Goal: Information Seeking & Learning: Learn about a topic

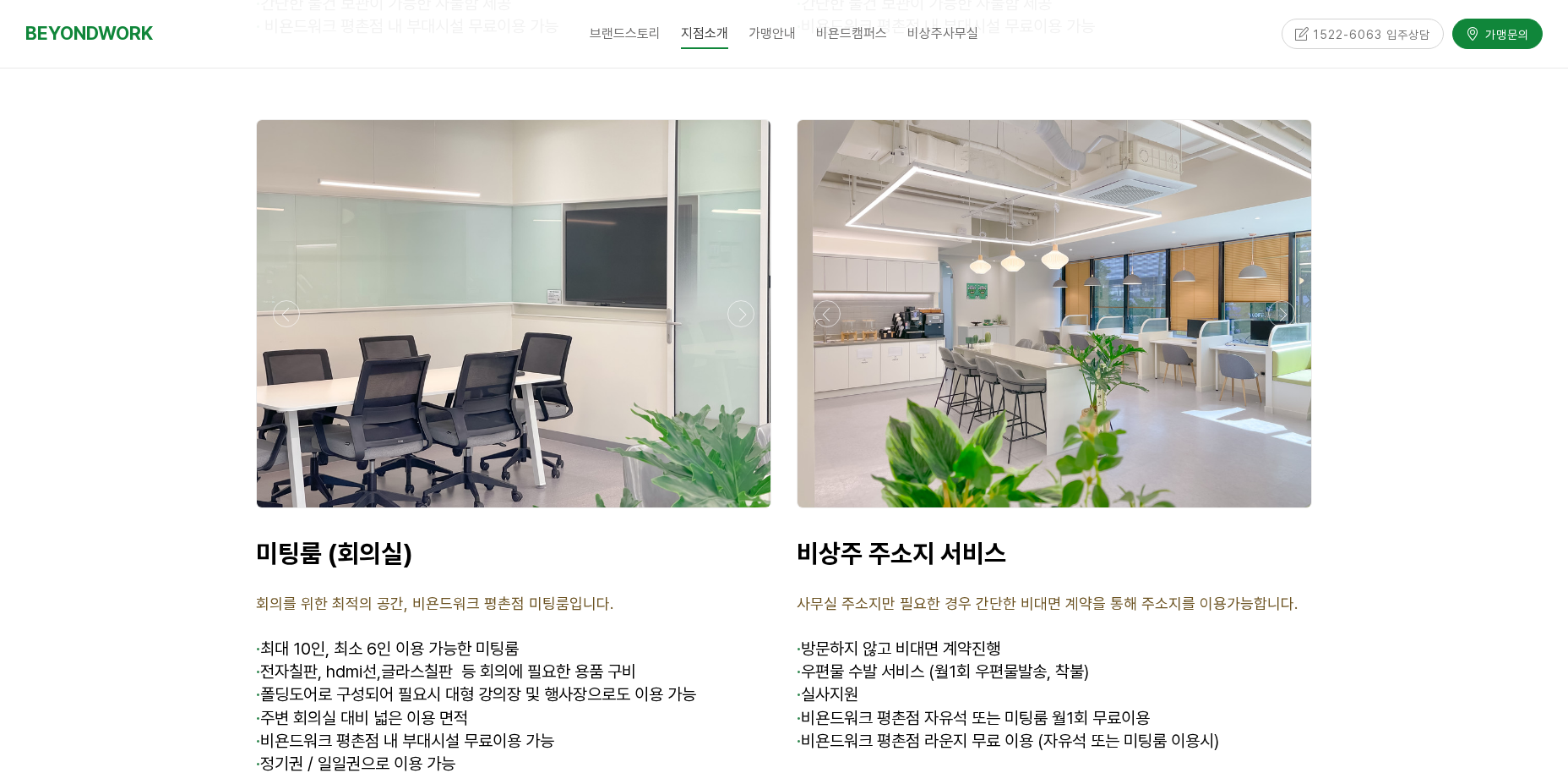
scroll to position [6580, 0]
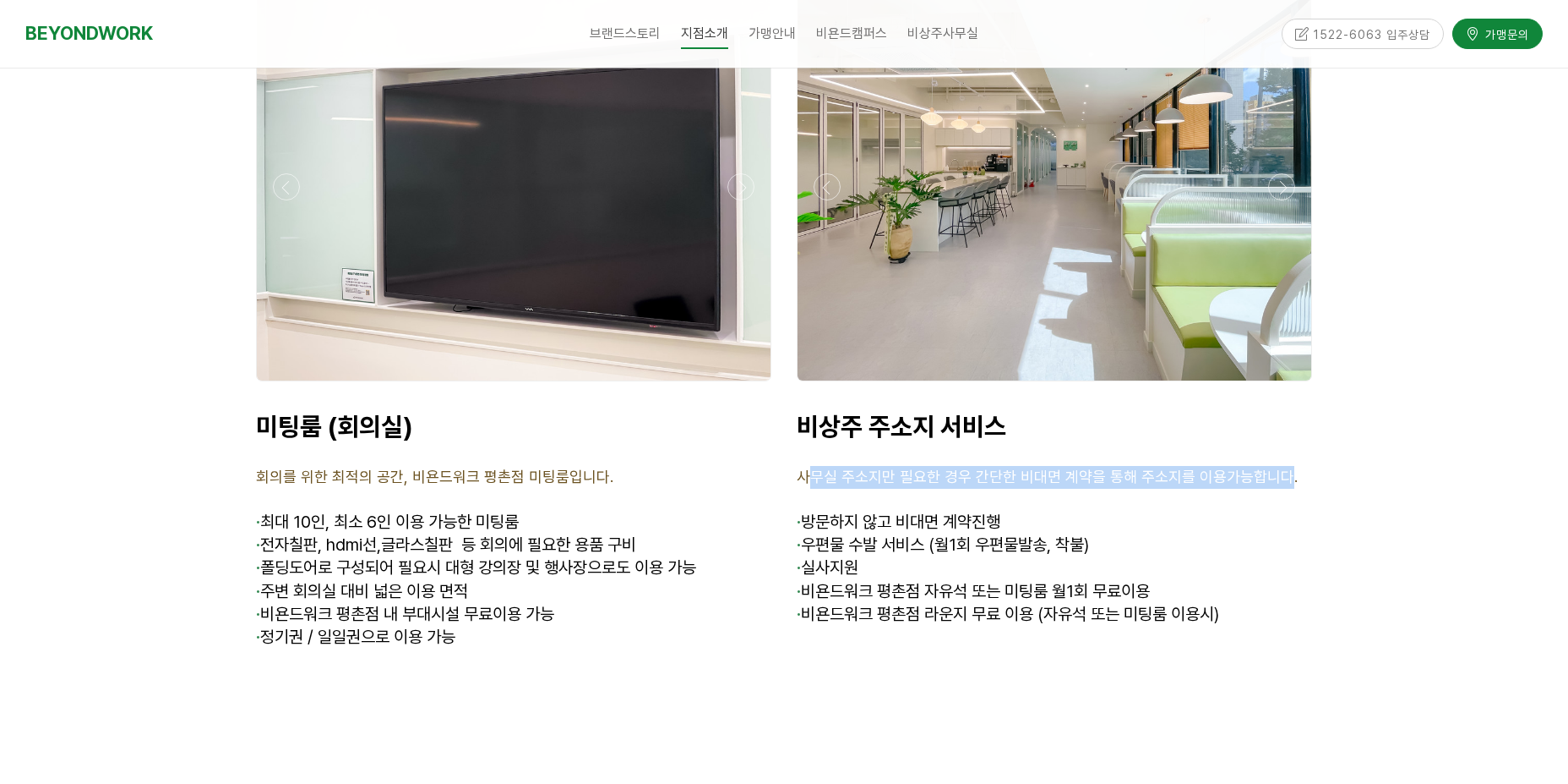
drag, startPoint x: 811, startPoint y: 386, endPoint x: 1292, endPoint y: 405, distance: 481.4
click at [1279, 468] on span "사무실 주소지만 필요한 경우 간단한 비대면 계약을 통해 주소지를 이용가능합니다." at bounding box center [1048, 477] width 501 height 18
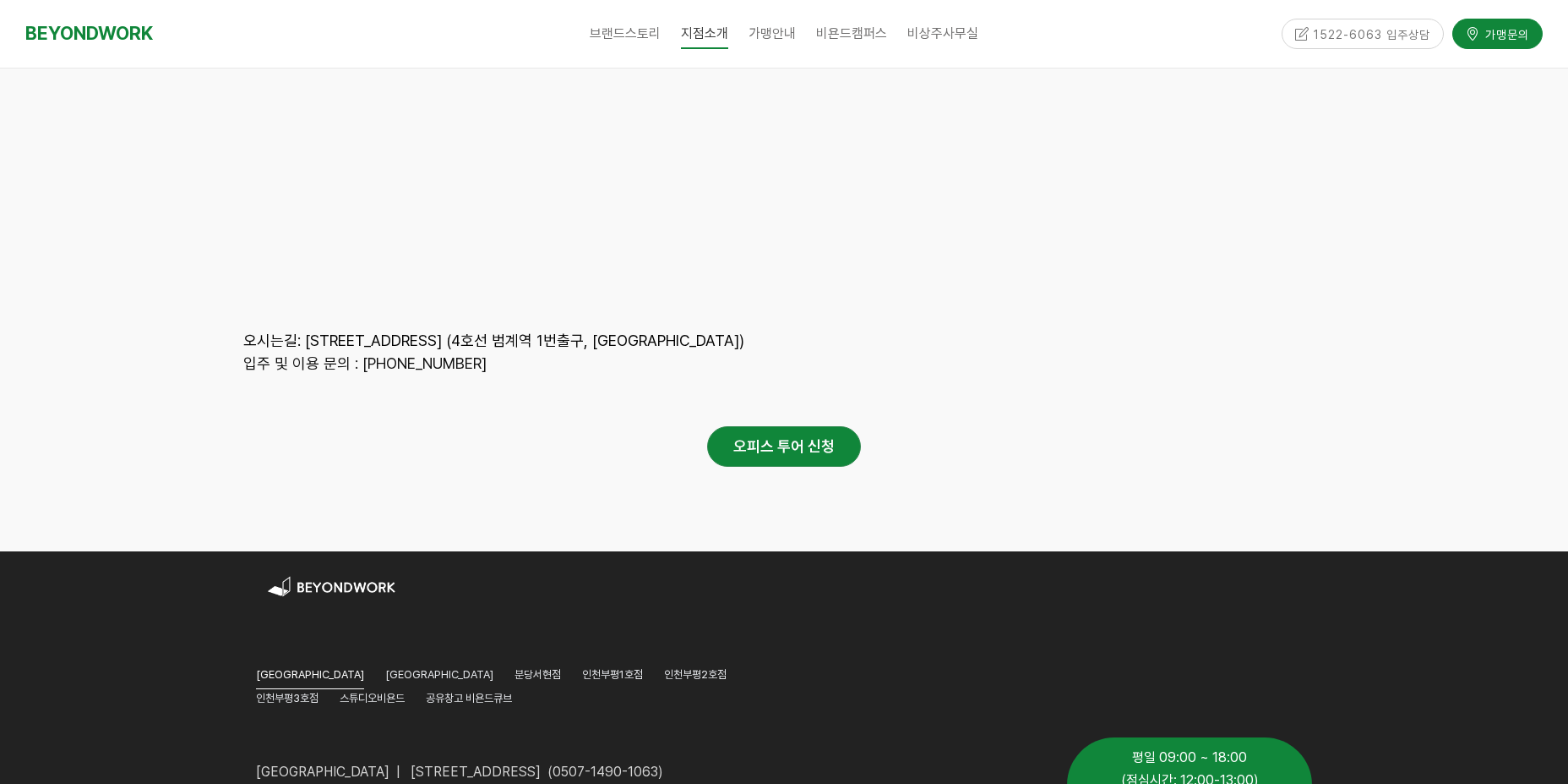
scroll to position [8191, 0]
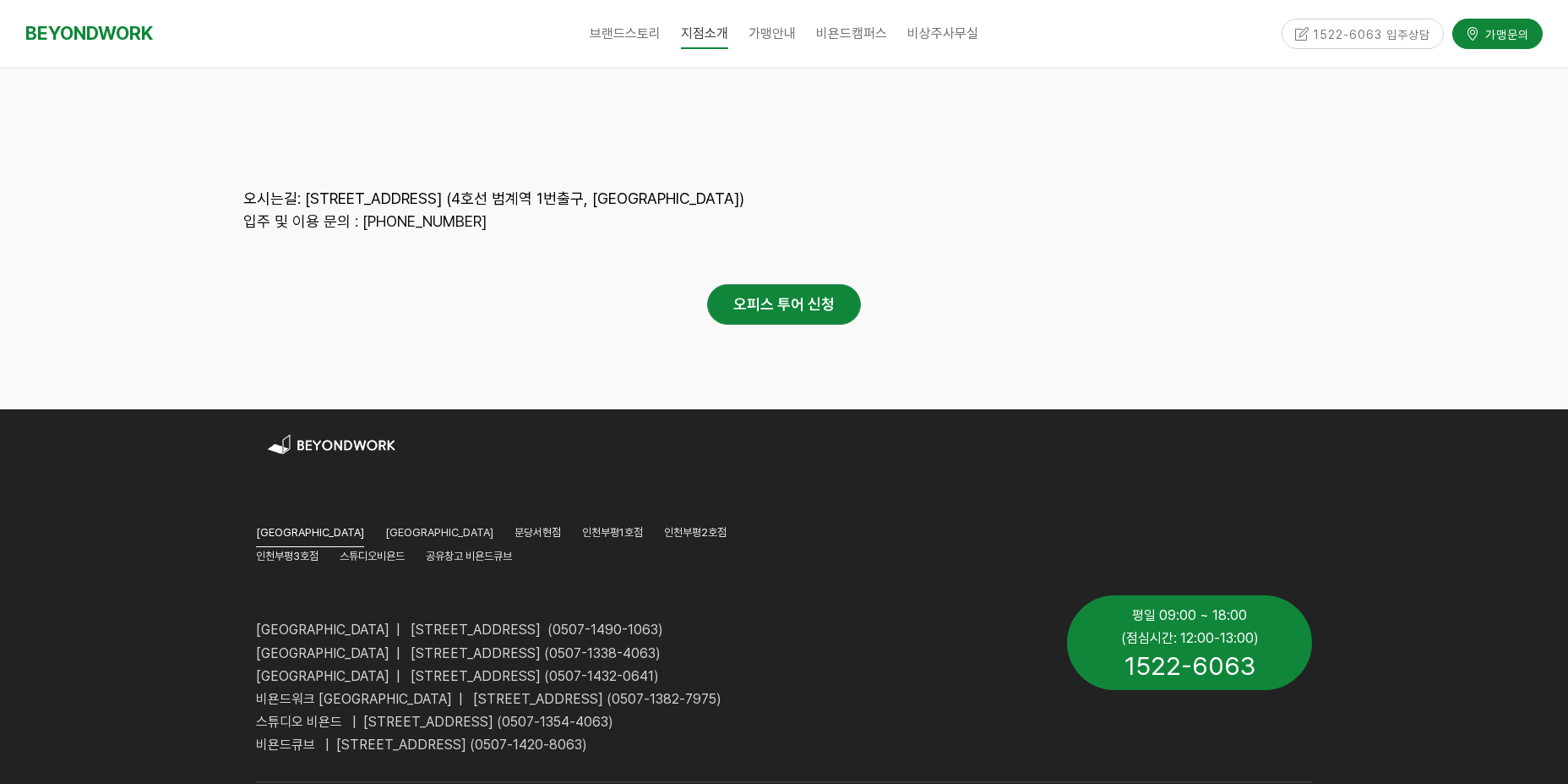
click at [972, 710] on p "스튜디오 비욘드 | [STREET_ADDRESS] (0507-1354-4063)" at bounding box center [649, 721] width 786 height 22
click at [938, 710] on p "스튜디오 비욘드 | [STREET_ADDRESS] (0507-1354-4063)" at bounding box center [649, 721] width 786 height 22
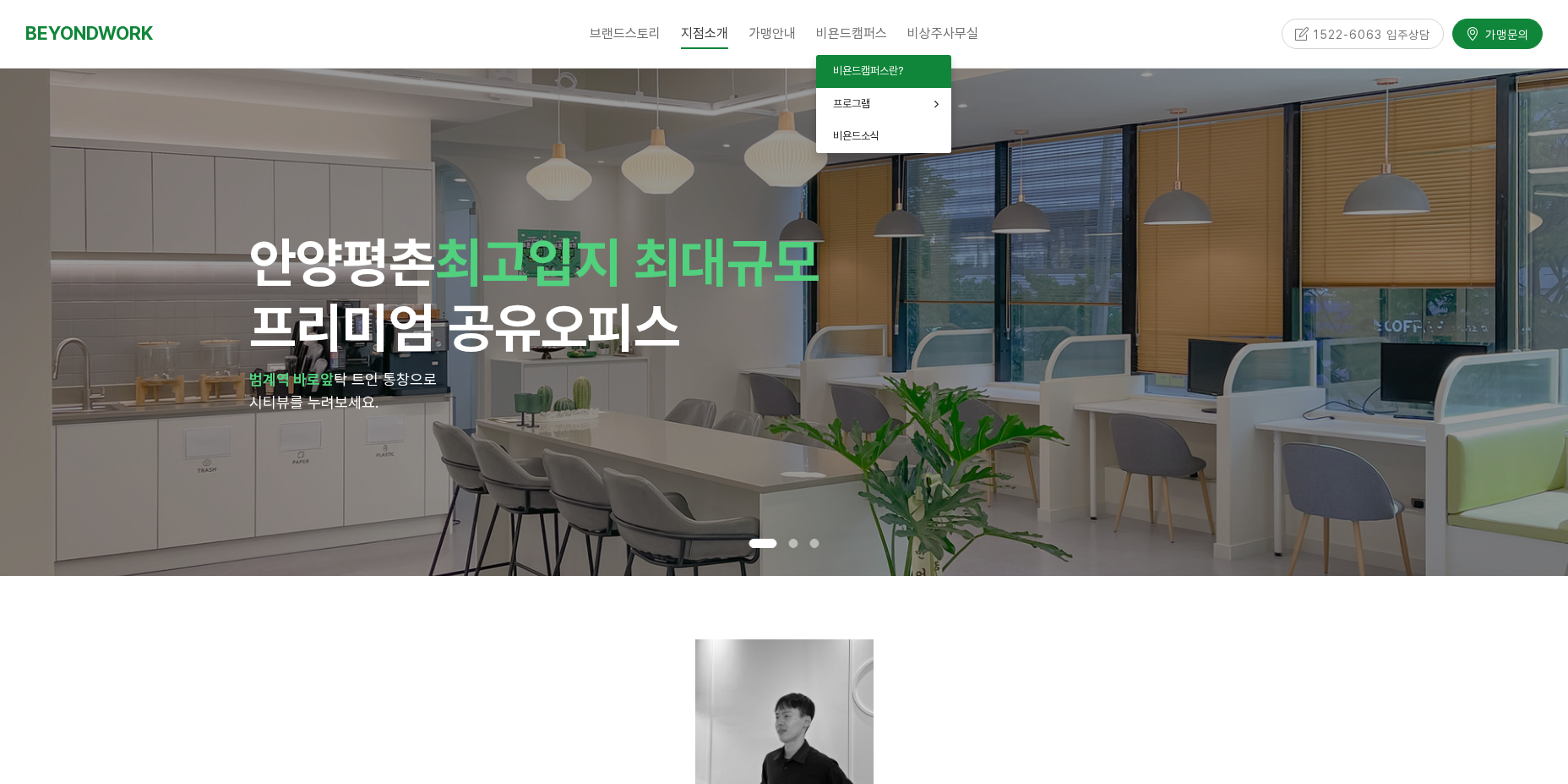
click at [857, 68] on span "비욘드캠퍼스란?" at bounding box center [868, 70] width 70 height 13
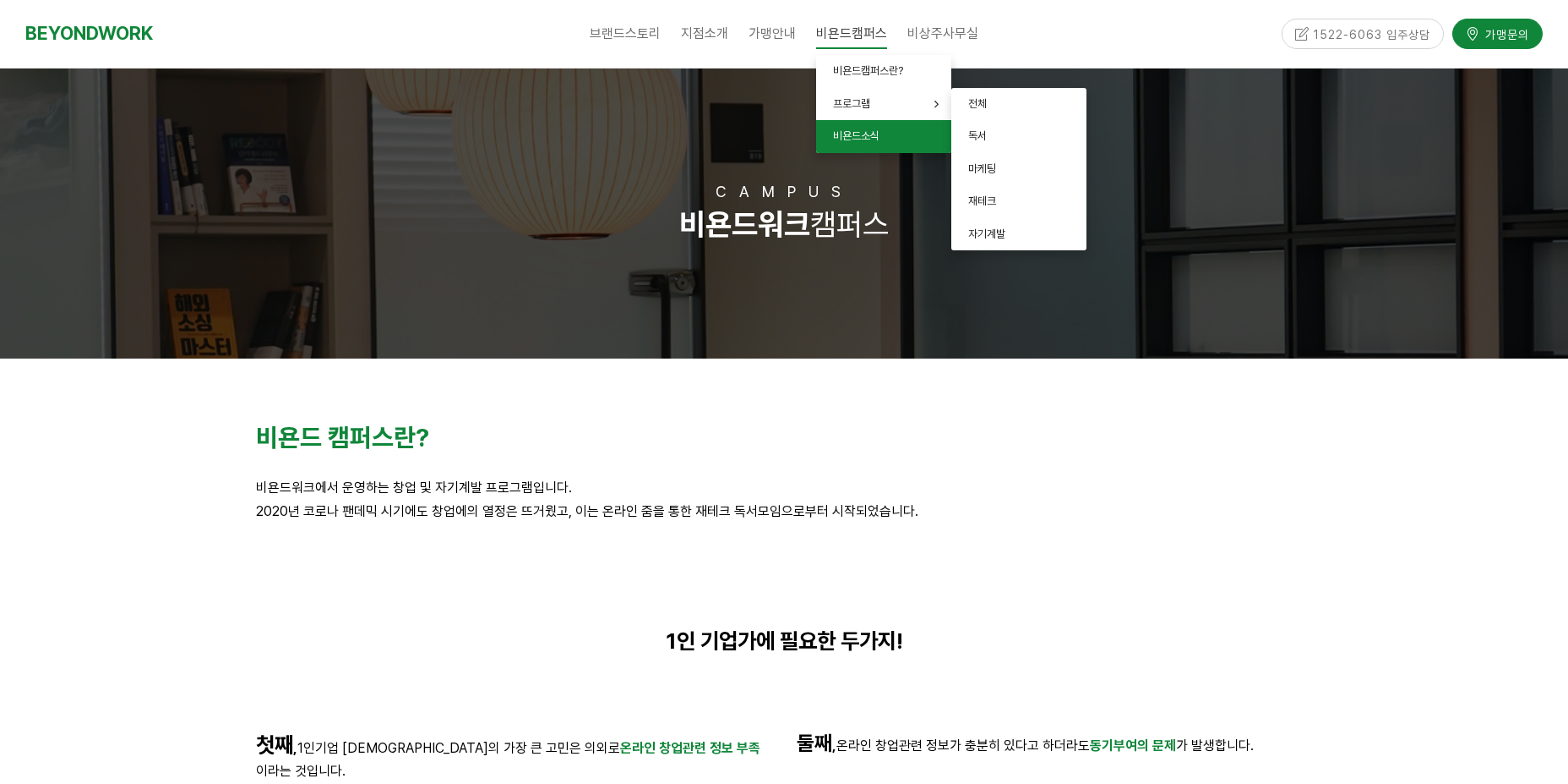
click at [888, 129] on link "비욘드소식" at bounding box center [883, 137] width 135 height 33
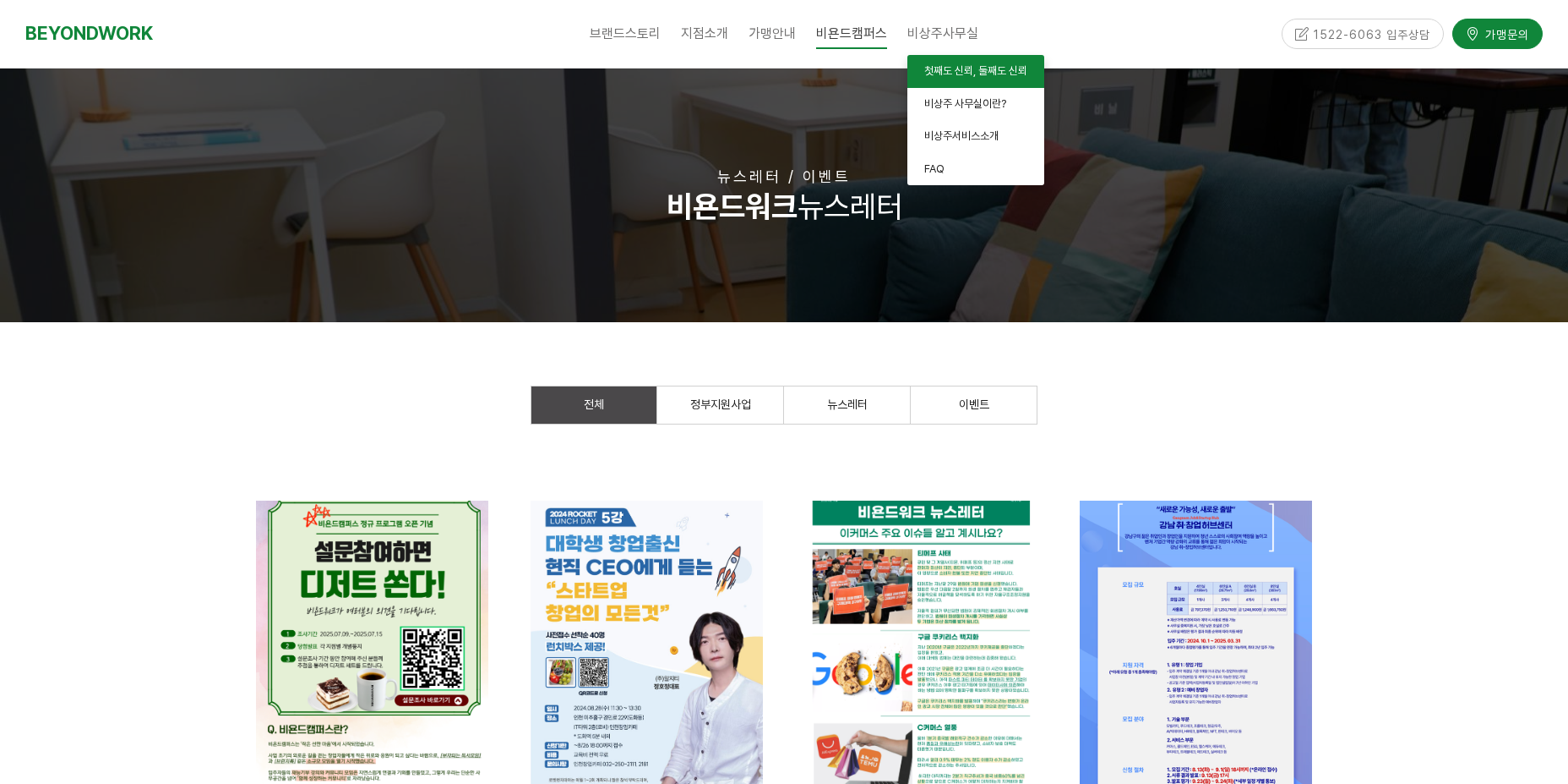
click at [952, 71] on span "첫째도 신뢰, 둘째도 신뢰" at bounding box center [976, 70] width 103 height 13
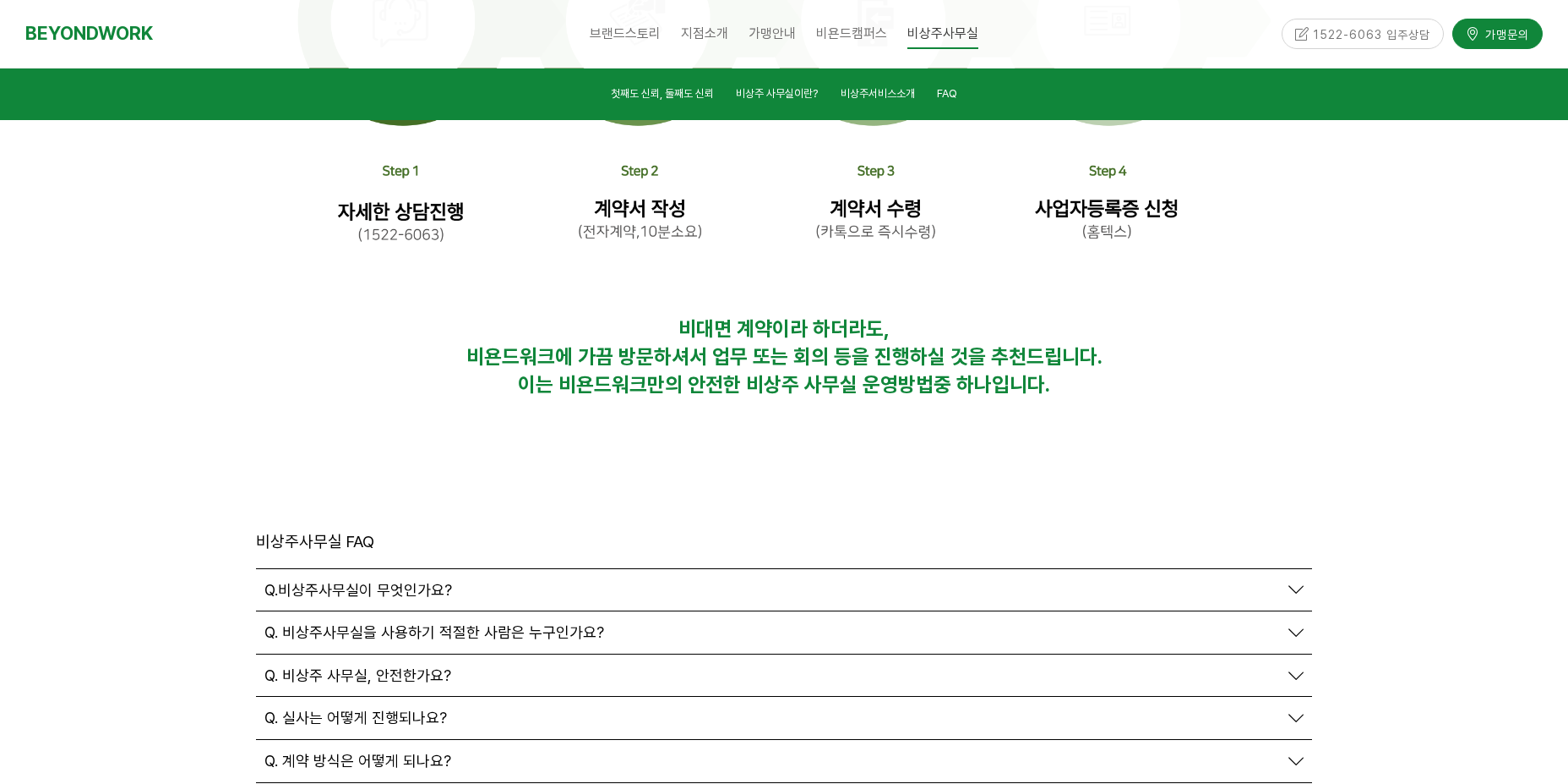
scroll to position [5617, 0]
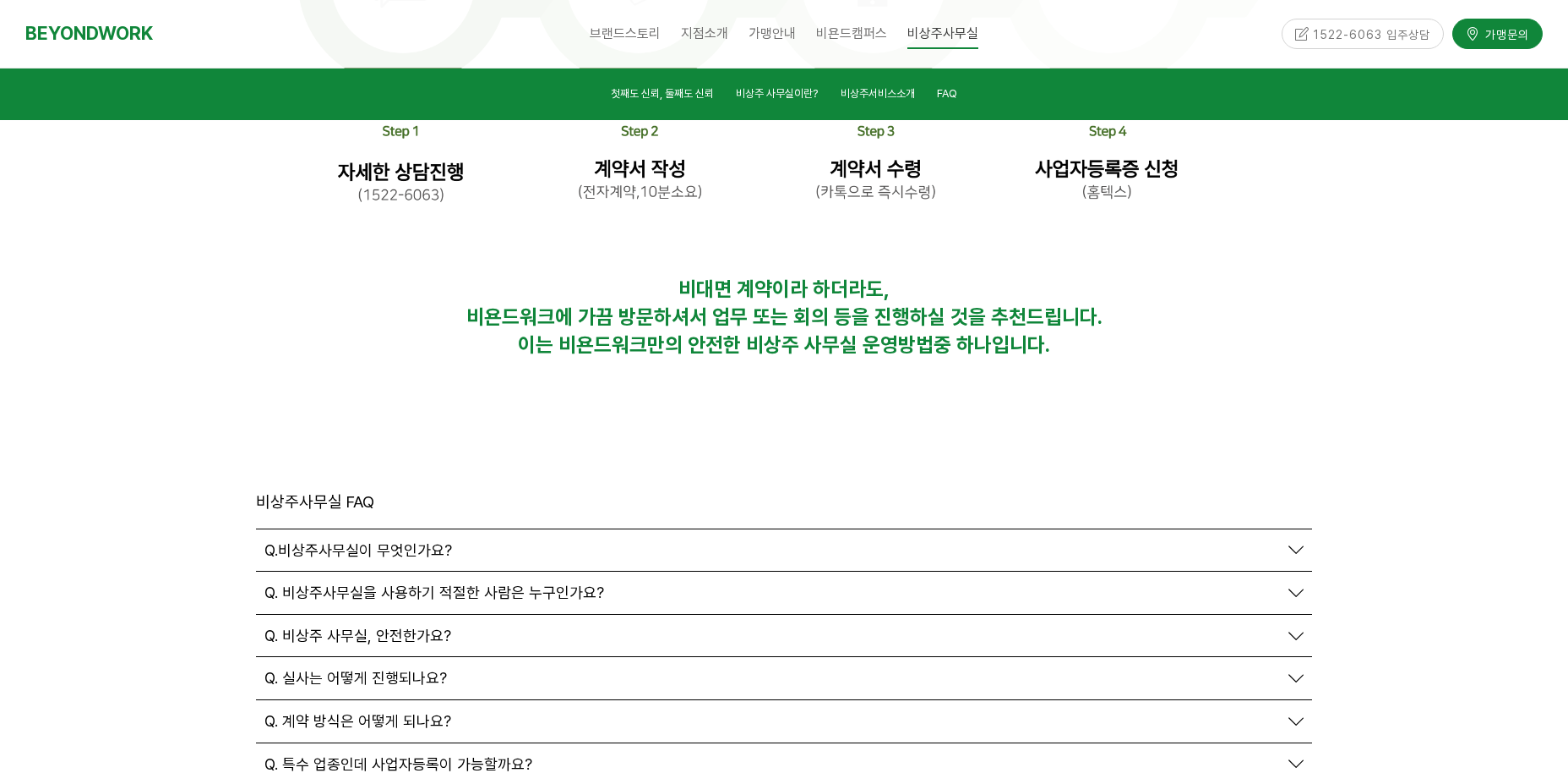
click at [445, 627] on span "Q. 비상주 사무실, 안전한가요?" at bounding box center [358, 636] width 187 height 19
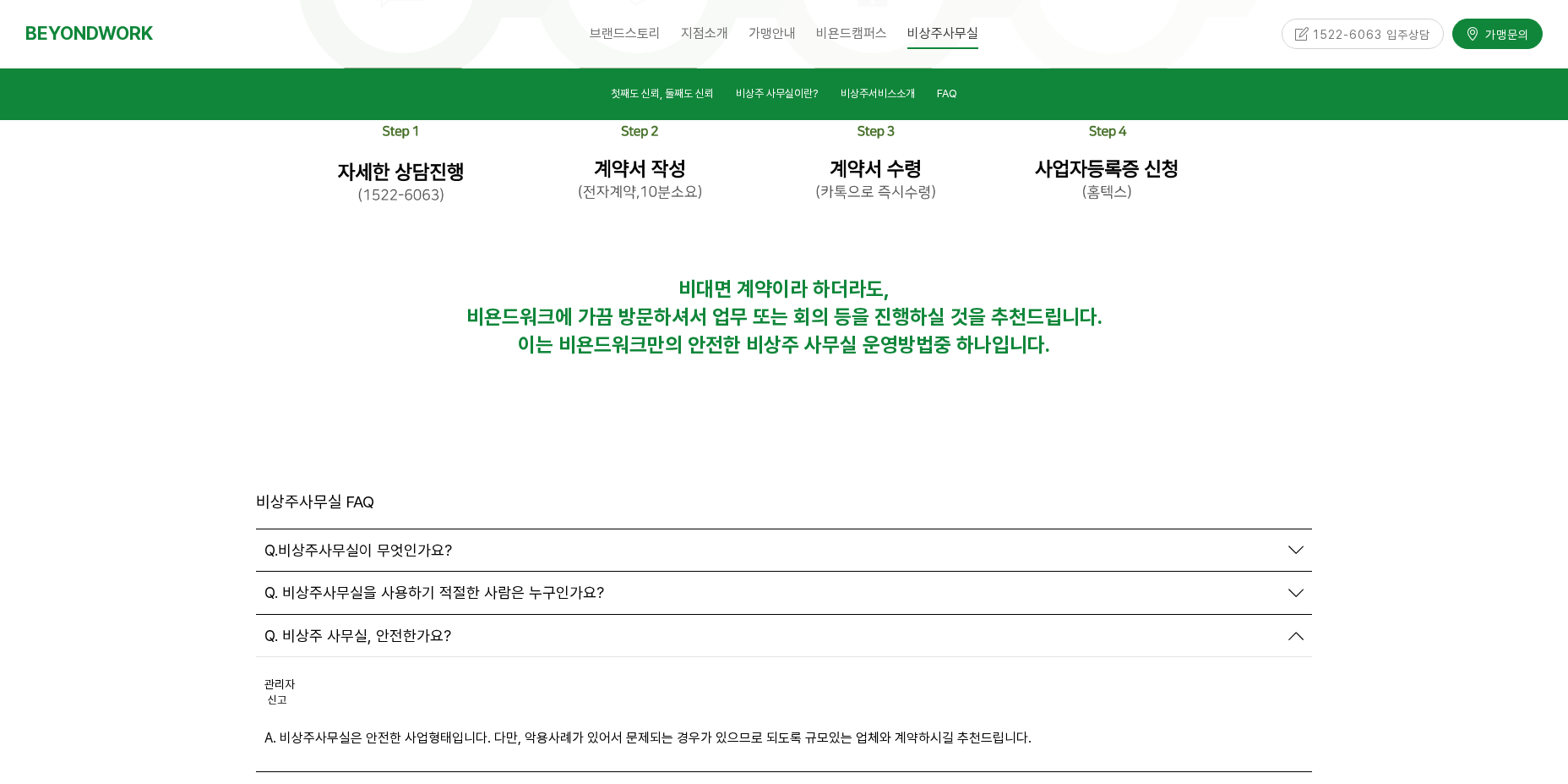
click at [366, 783] on span "Q. 실사는 어떻게 진행되나요?" at bounding box center [355, 793] width 182 height 19
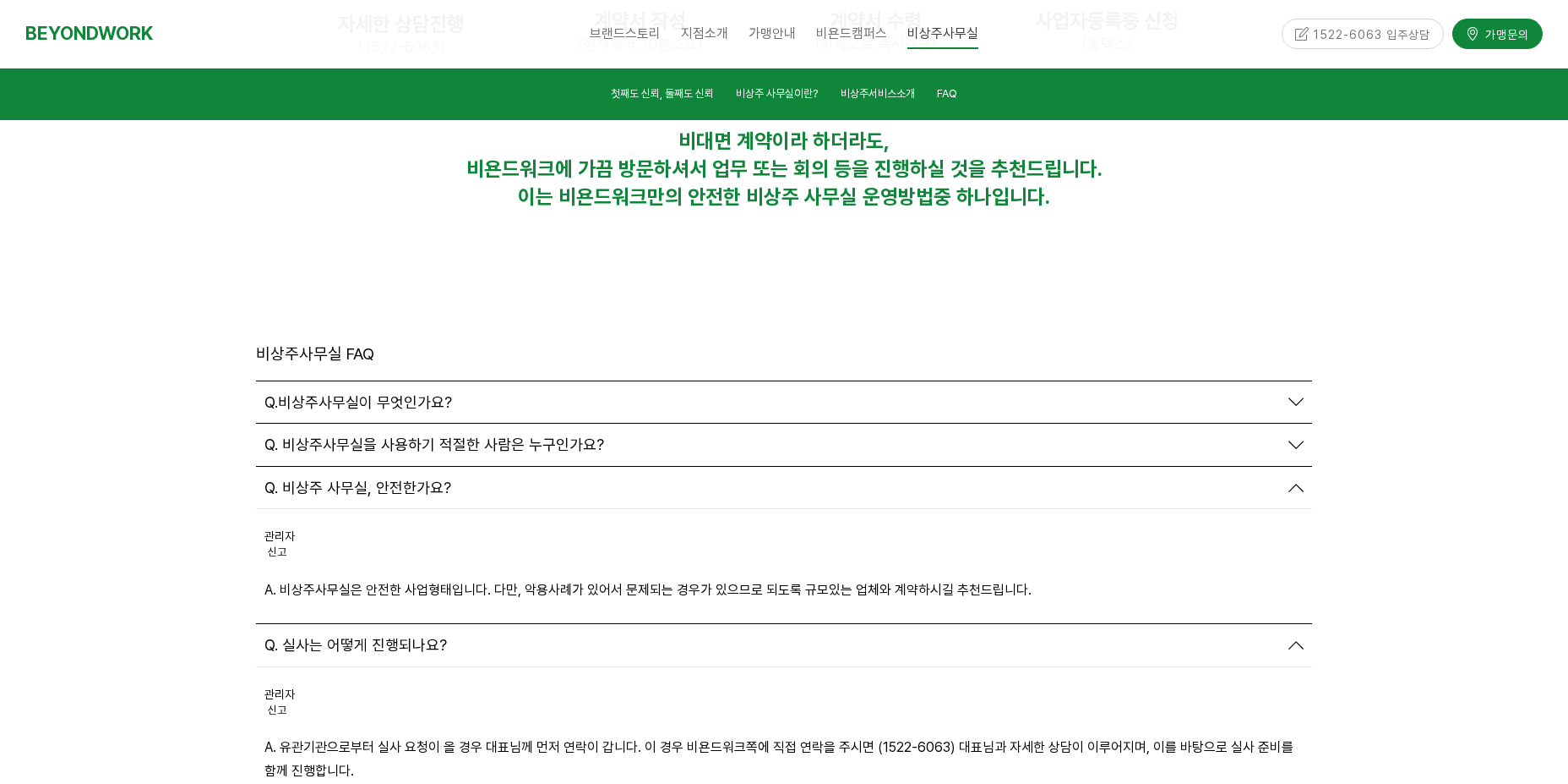
scroll to position [5786, 0]
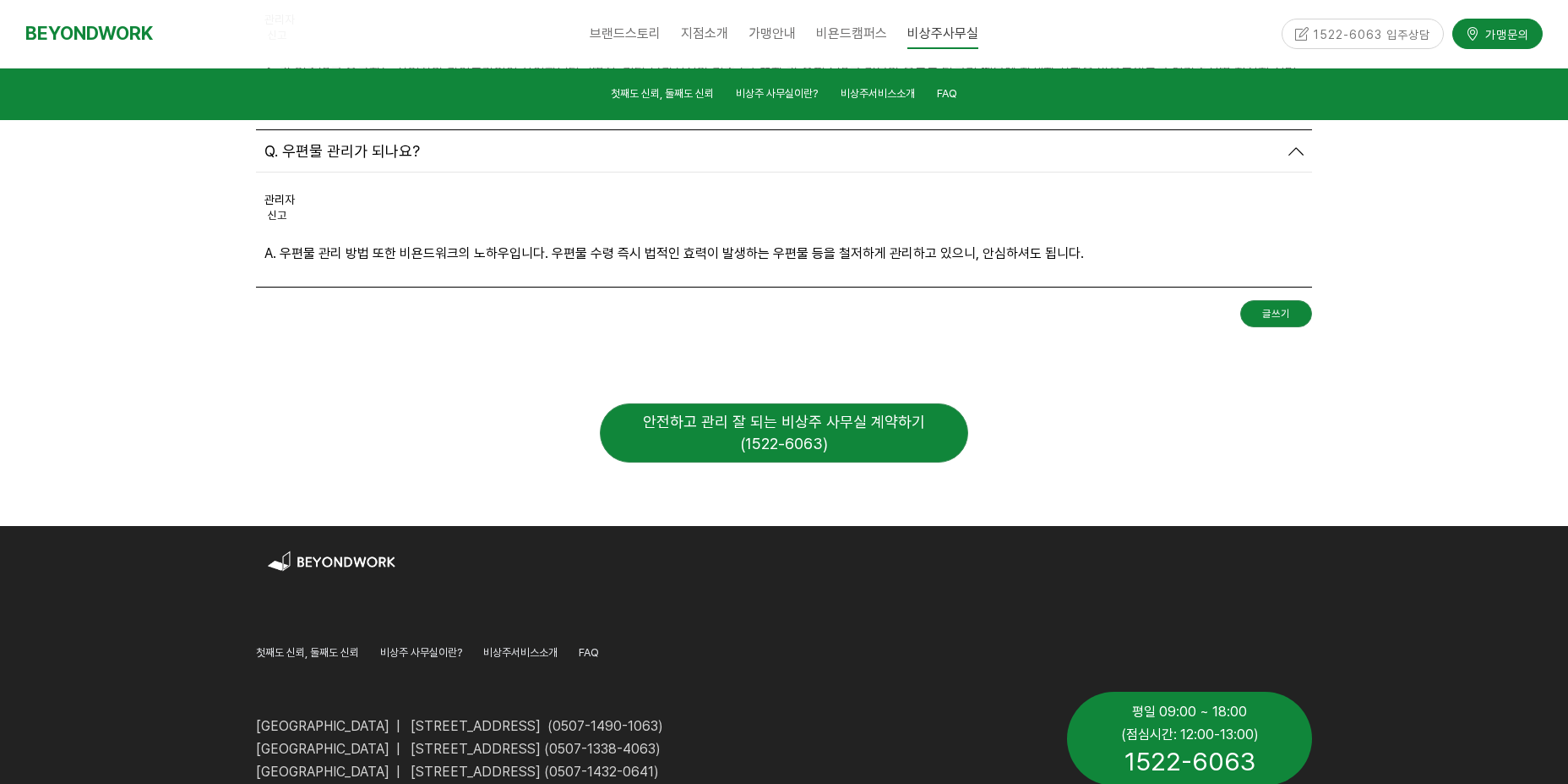
scroll to position [6463, 0]
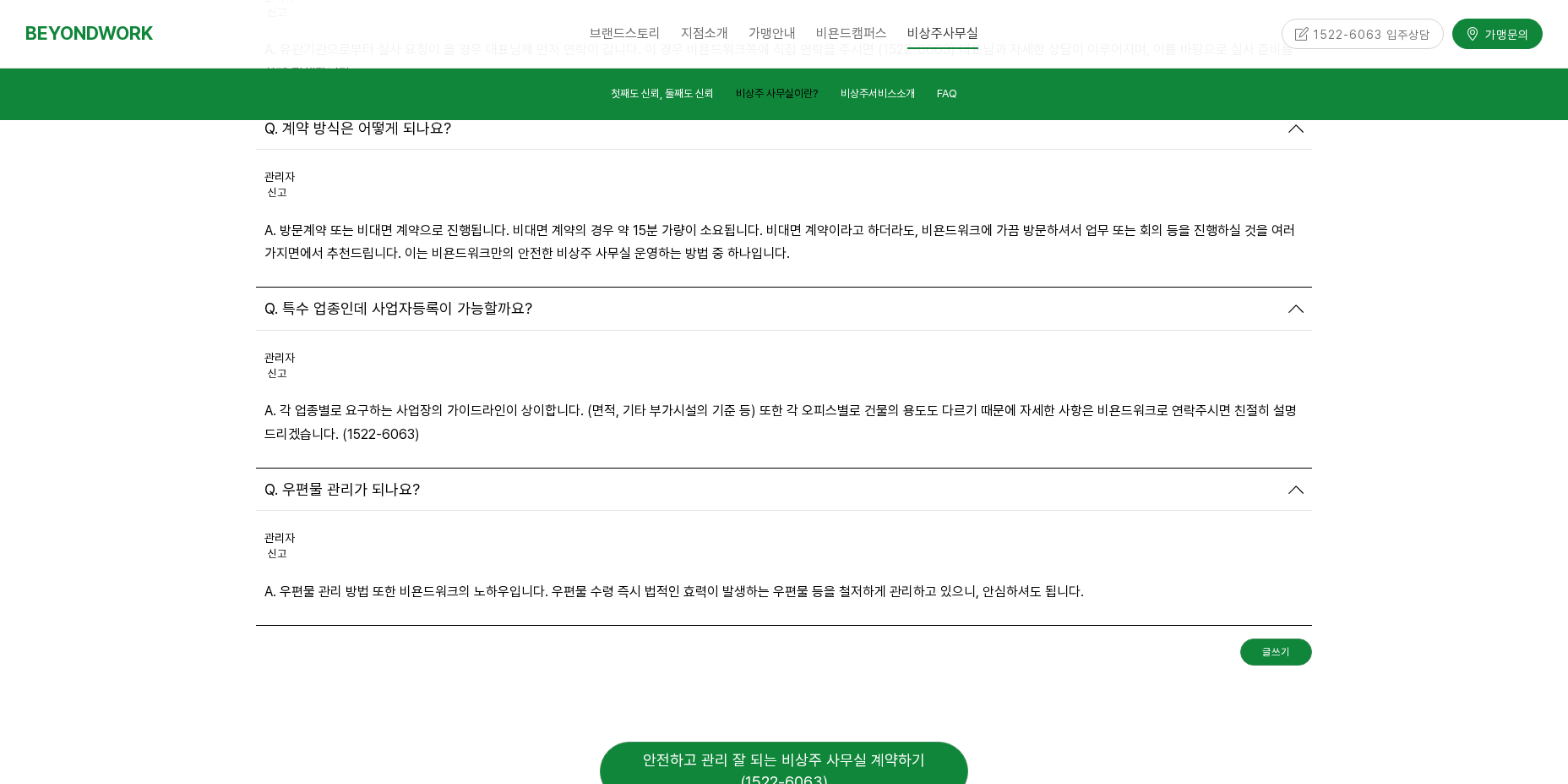
click at [782, 92] on span "비상주 사무실이란?" at bounding box center [776, 94] width 82 height 13
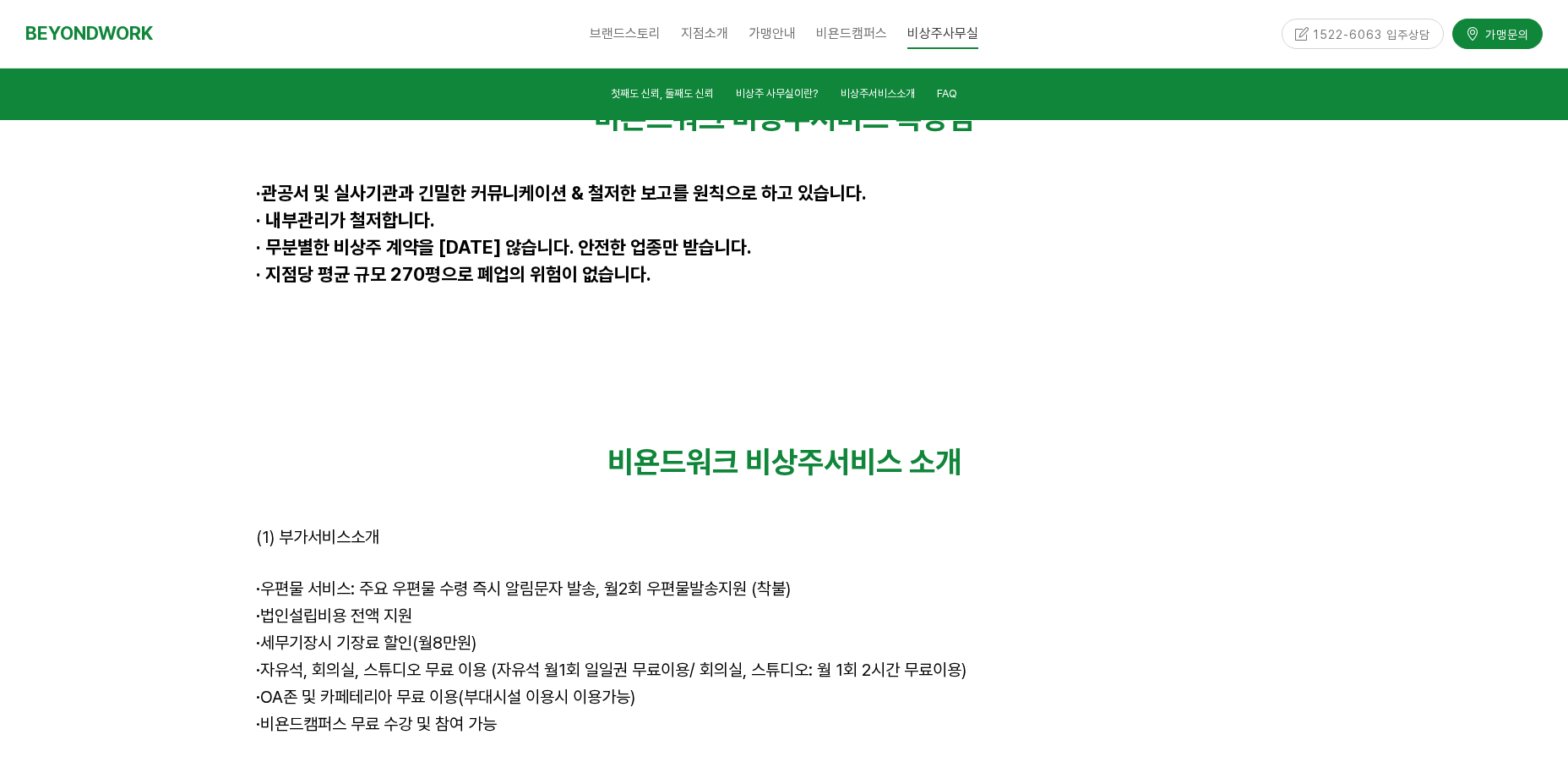
scroll to position [4522, 0]
